Goal: Task Accomplishment & Management: Manage account settings

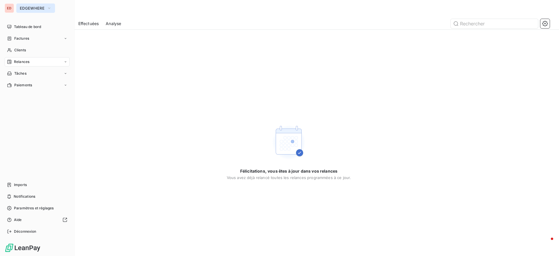
click at [34, 7] on span "EDGEWHERE" at bounding box center [32, 8] width 25 height 5
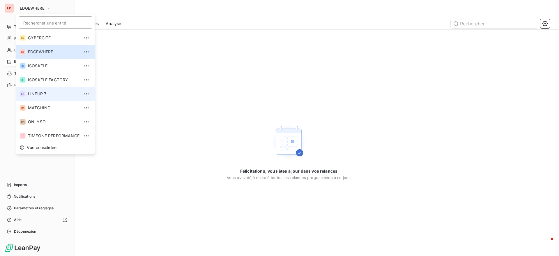
click at [35, 91] on span "LINEUP 7" at bounding box center [54, 94] width 52 height 6
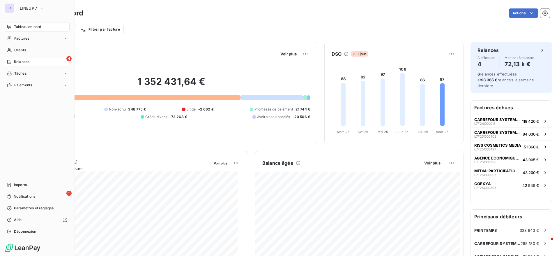
click at [24, 65] on div "4 Relances" at bounding box center [37, 61] width 65 height 9
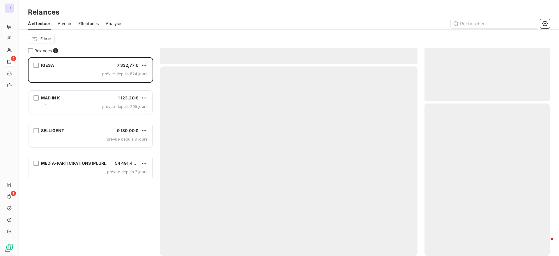
scroll to position [192, 119]
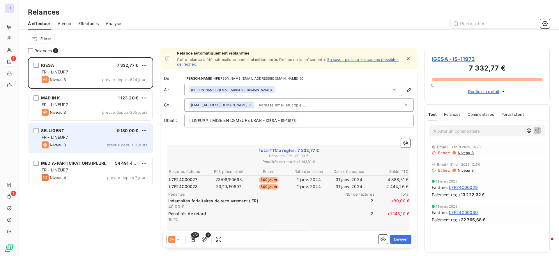
click at [82, 136] on div "FR - LINEUP7" at bounding box center [95, 137] width 106 height 6
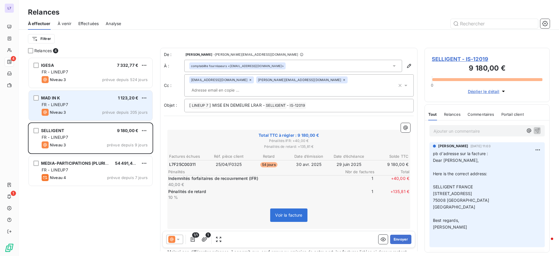
click at [91, 111] on div "Niveau 3 prévue depuis 205 jours" at bounding box center [95, 112] width 106 height 7
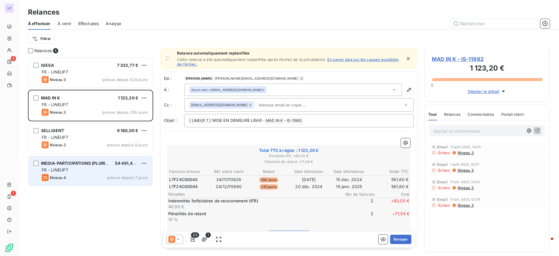
click at [78, 168] on div "FR - LINEUP7" at bounding box center [95, 170] width 106 height 6
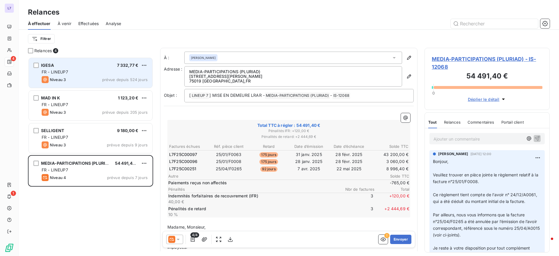
click at [64, 68] on div "IGESA 7 332,77 € FR - LINEUP7 Niveau 3 prévue depuis 524 jours" at bounding box center [91, 73] width 124 height 30
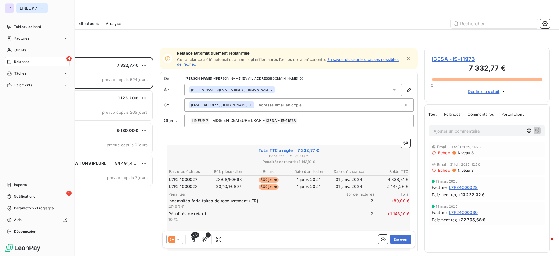
click at [26, 9] on span "LINEUP 7" at bounding box center [28, 8] width 17 height 5
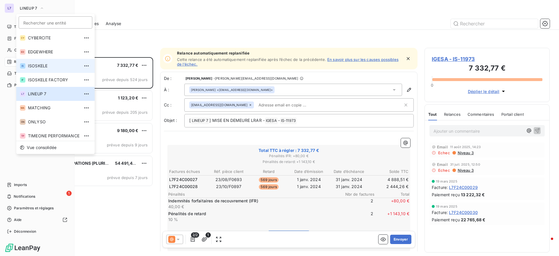
click at [35, 67] on span "ISOSKELE" at bounding box center [54, 66] width 52 height 6
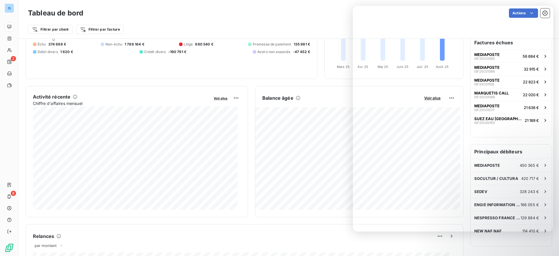
scroll to position [63, 0]
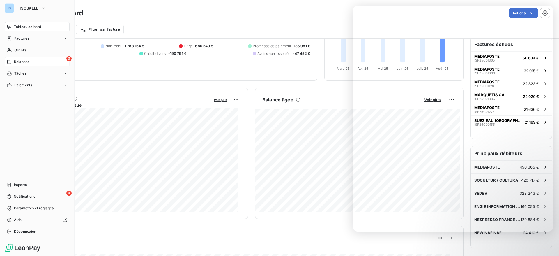
click at [29, 61] on span "Relances" at bounding box center [21, 61] width 15 height 5
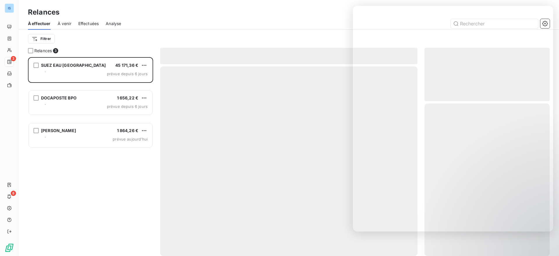
scroll to position [192, 119]
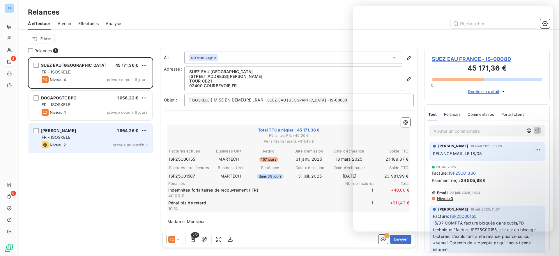
click at [74, 137] on div "FR - ISOSKELE" at bounding box center [95, 137] width 106 height 6
